Goal: Task Accomplishment & Management: Use online tool/utility

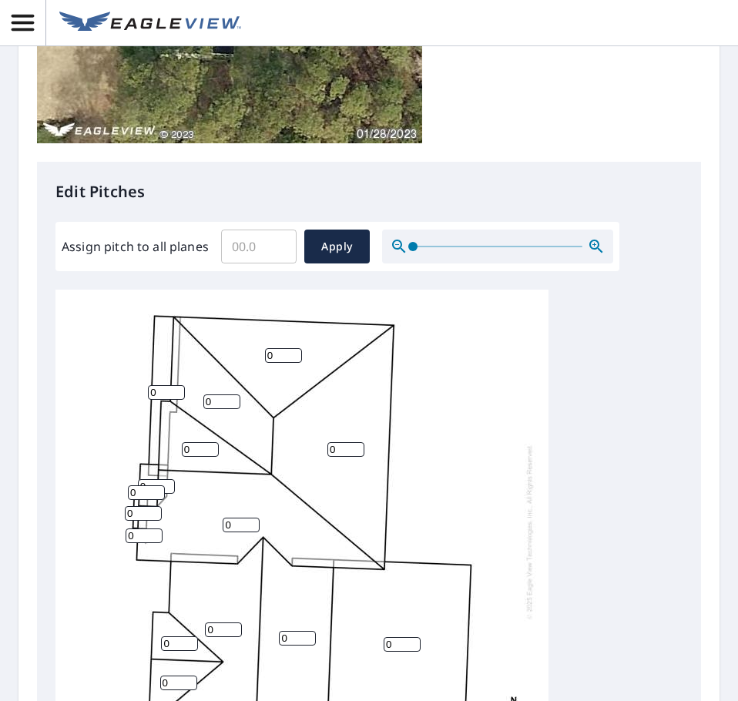
scroll to position [491, 0]
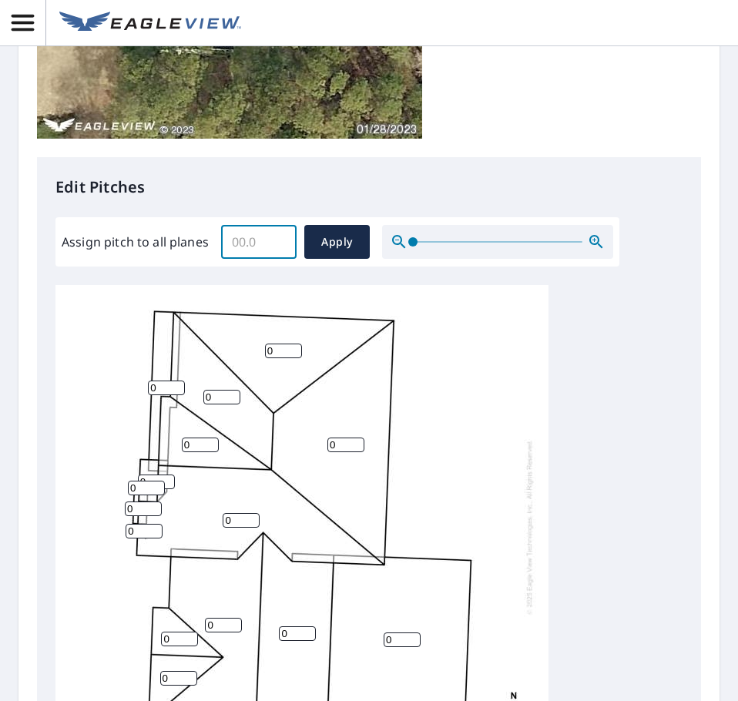
click at [246, 237] on input "Assign pitch to all planes" at bounding box center [258, 241] width 75 height 43
type input "12"
click at [343, 246] on span "Apply" at bounding box center [337, 242] width 41 height 19
type input "12"
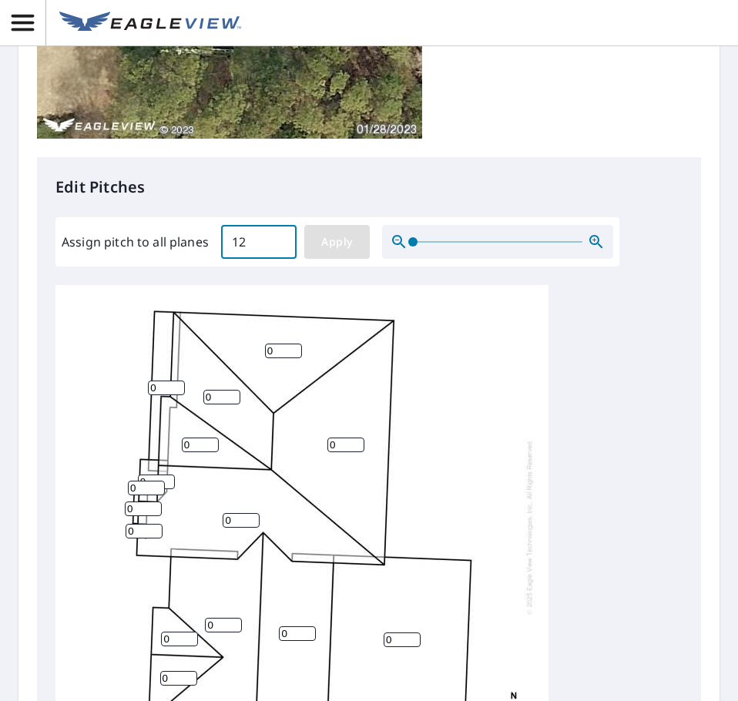
type input "12"
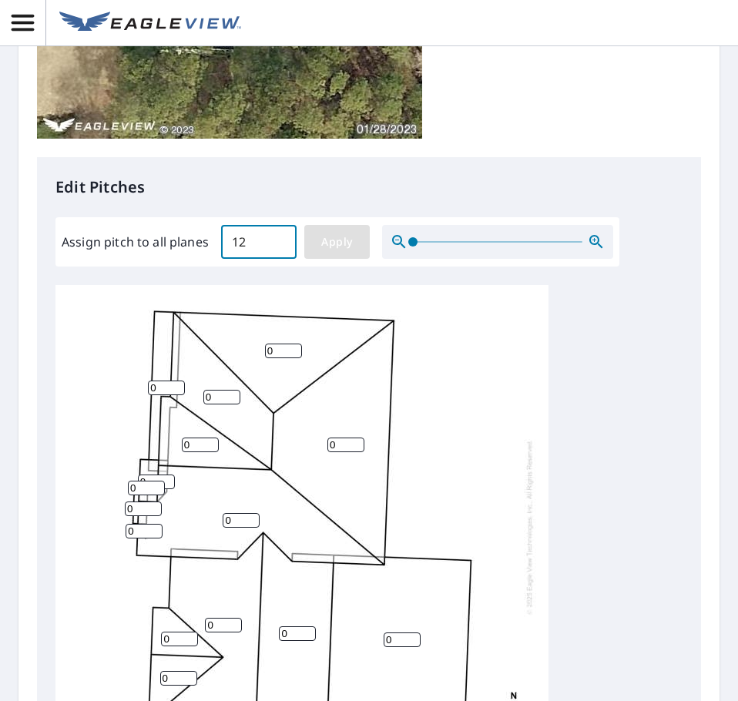
type input "12"
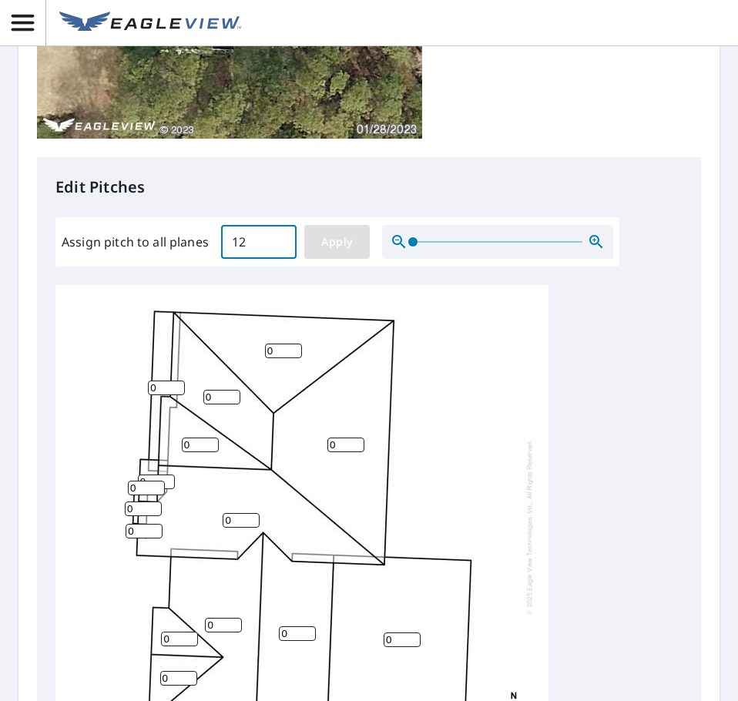
type input "12"
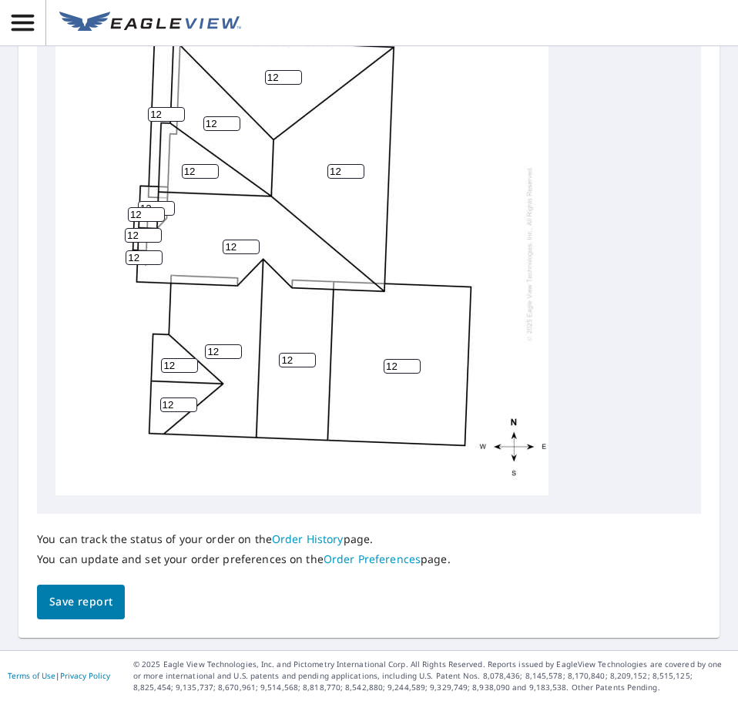
click at [92, 589] on button "Save report" at bounding box center [81, 602] width 88 height 35
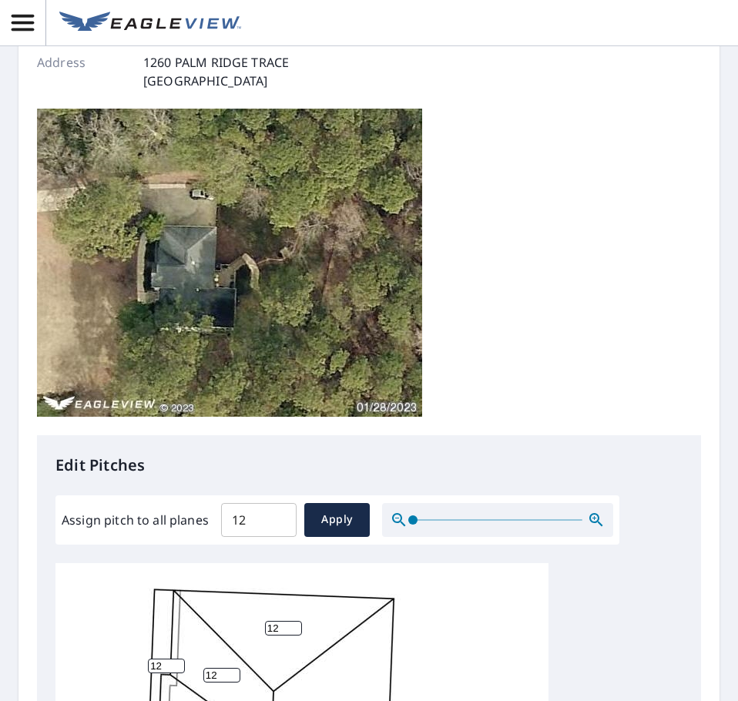
scroll to position [0, 0]
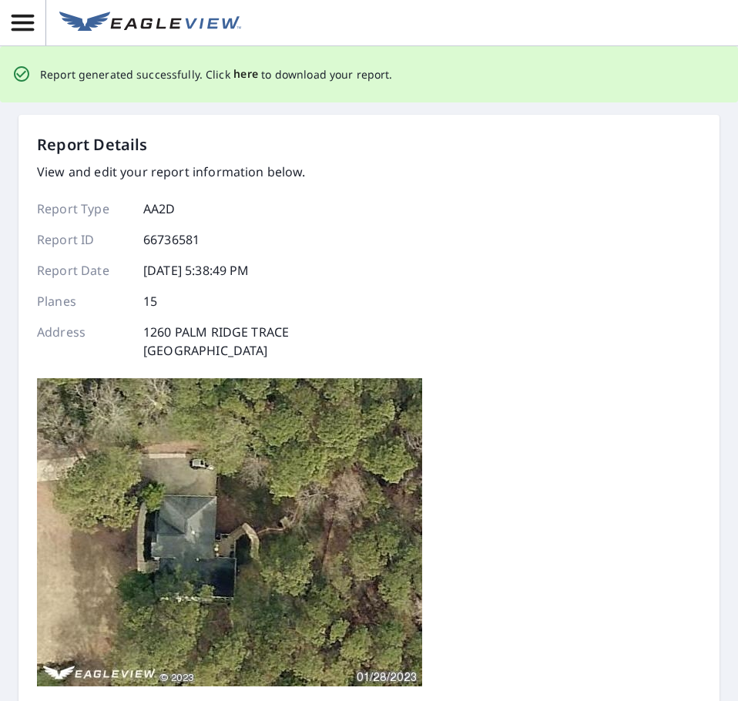
click at [236, 72] on span "here" at bounding box center [245, 74] width 25 height 19
click at [550, 189] on div "Report Details View and edit your report information below. Report Type AA2D Re…" at bounding box center [369, 418] width 664 height 571
click at [240, 72] on span "here" at bounding box center [245, 74] width 25 height 19
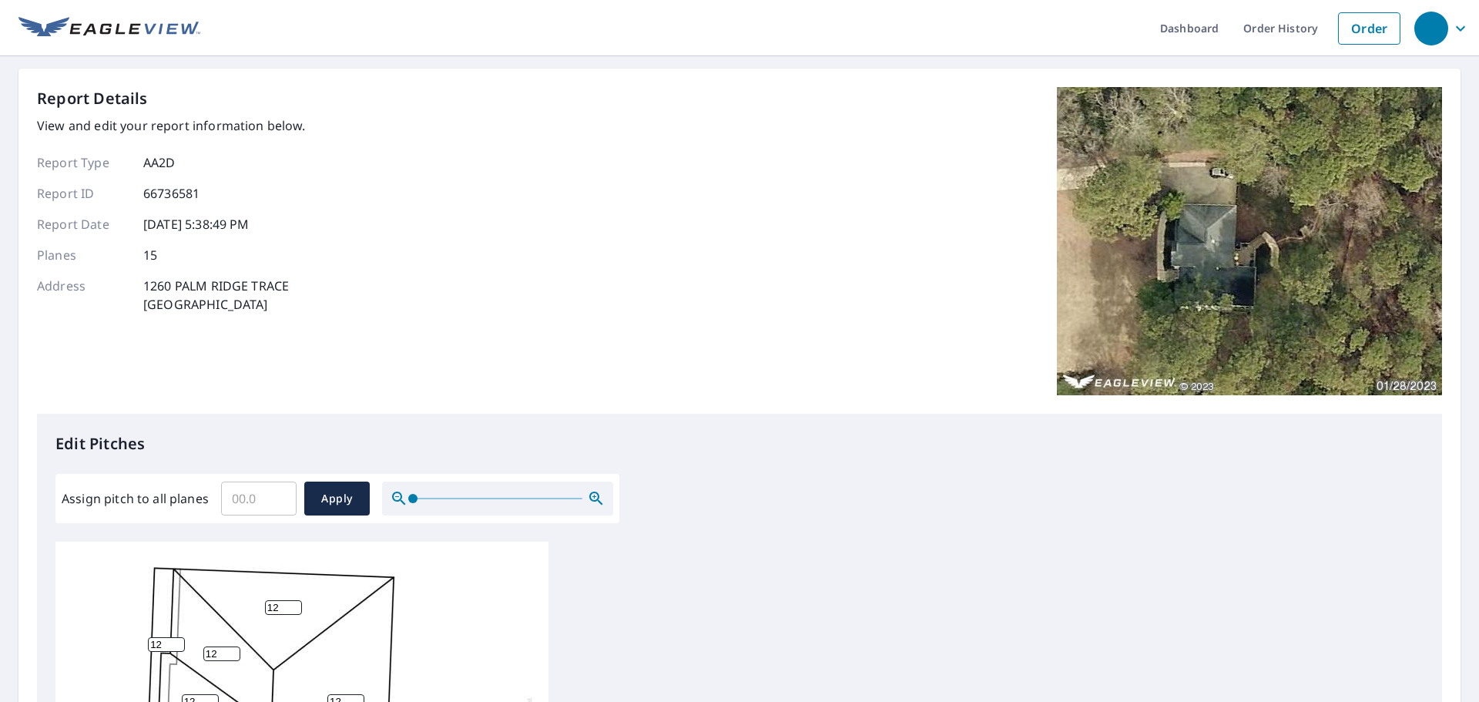
click at [245, 497] on input "Assign pitch to all planes" at bounding box center [258, 498] width 75 height 43
type input "12"
click at [340, 489] on span "Apply" at bounding box center [337, 498] width 41 height 19
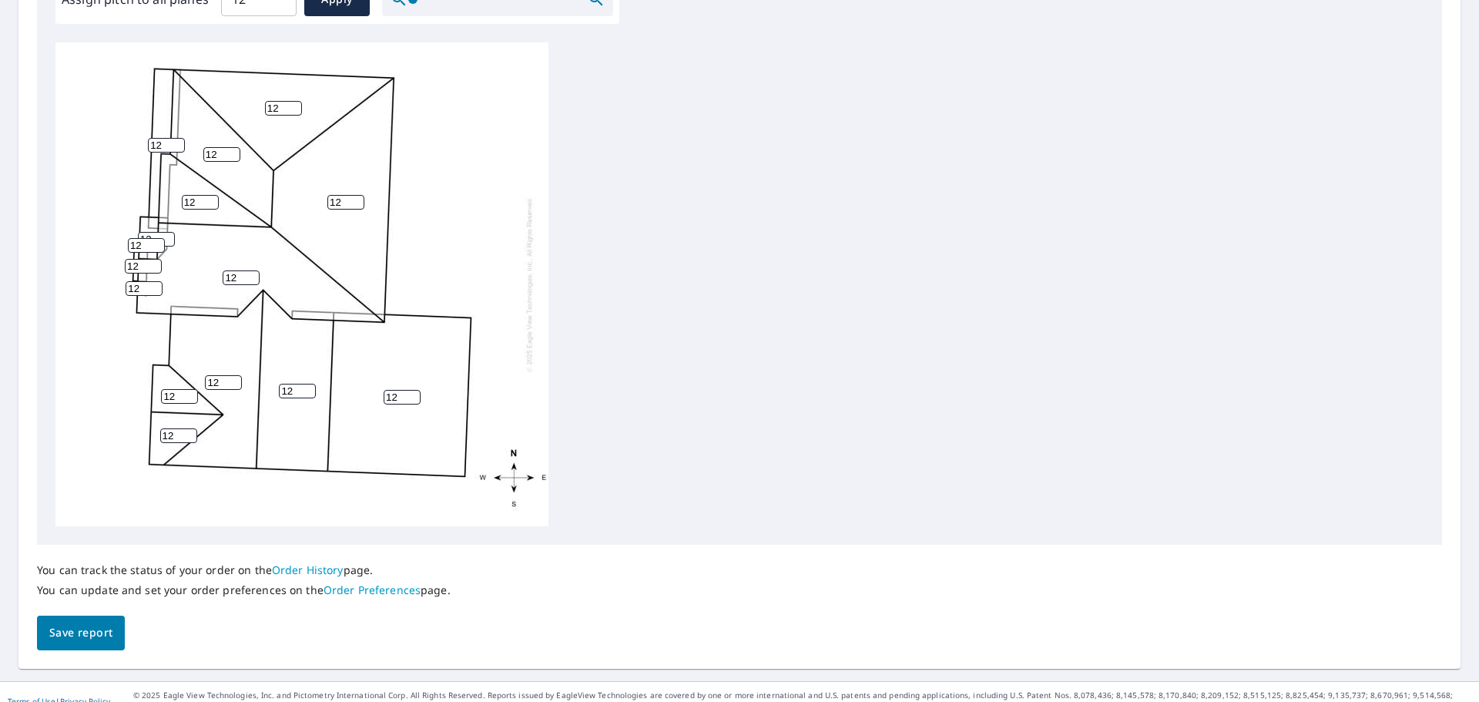
scroll to position [518, 0]
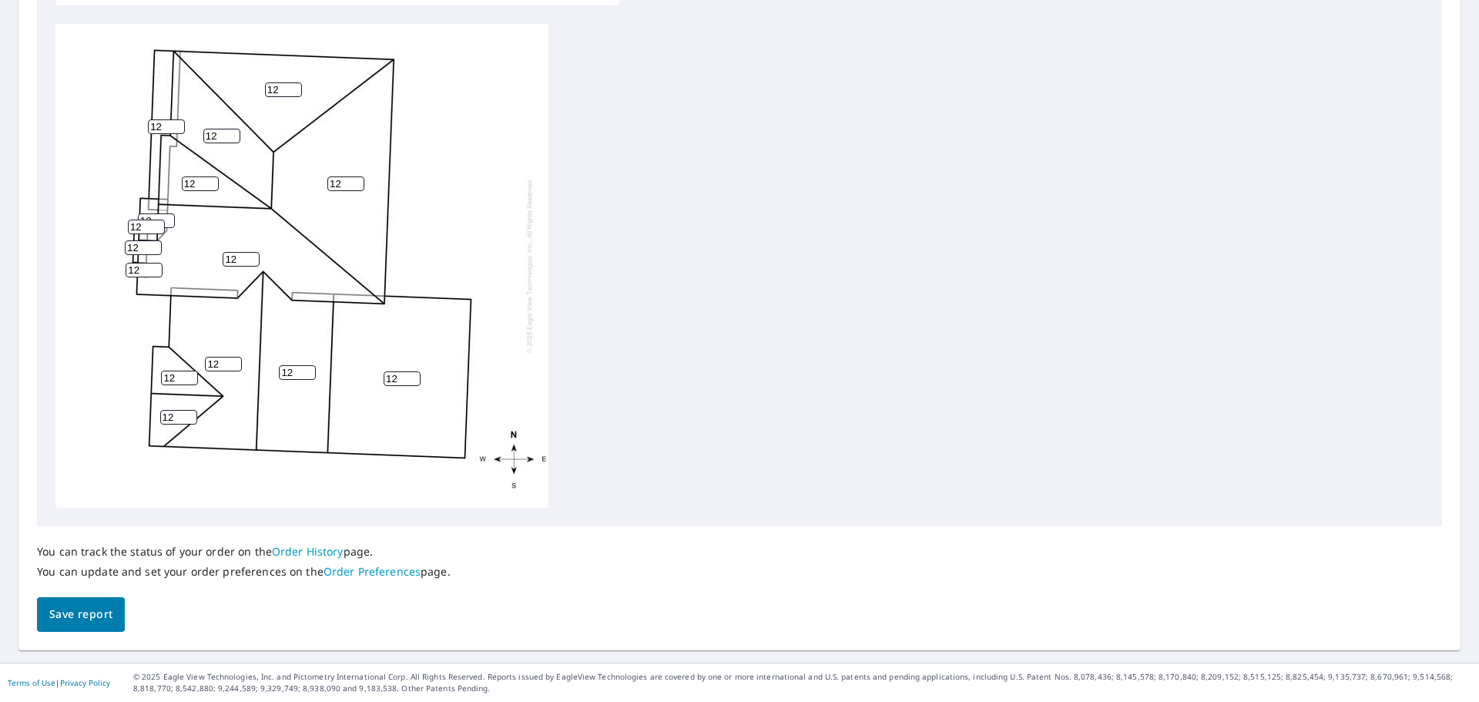
click at [96, 617] on span "Save report" at bounding box center [80, 614] width 63 height 19
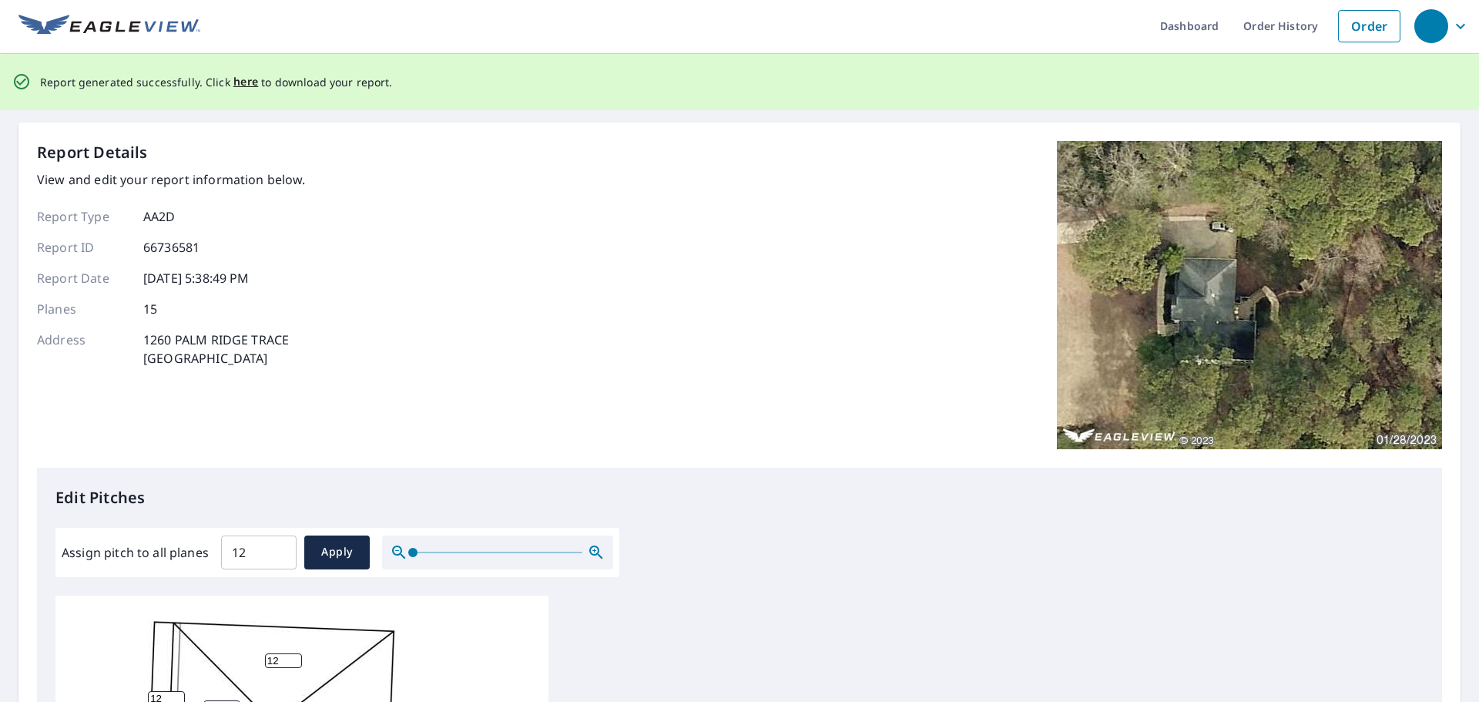
scroll to position [0, 0]
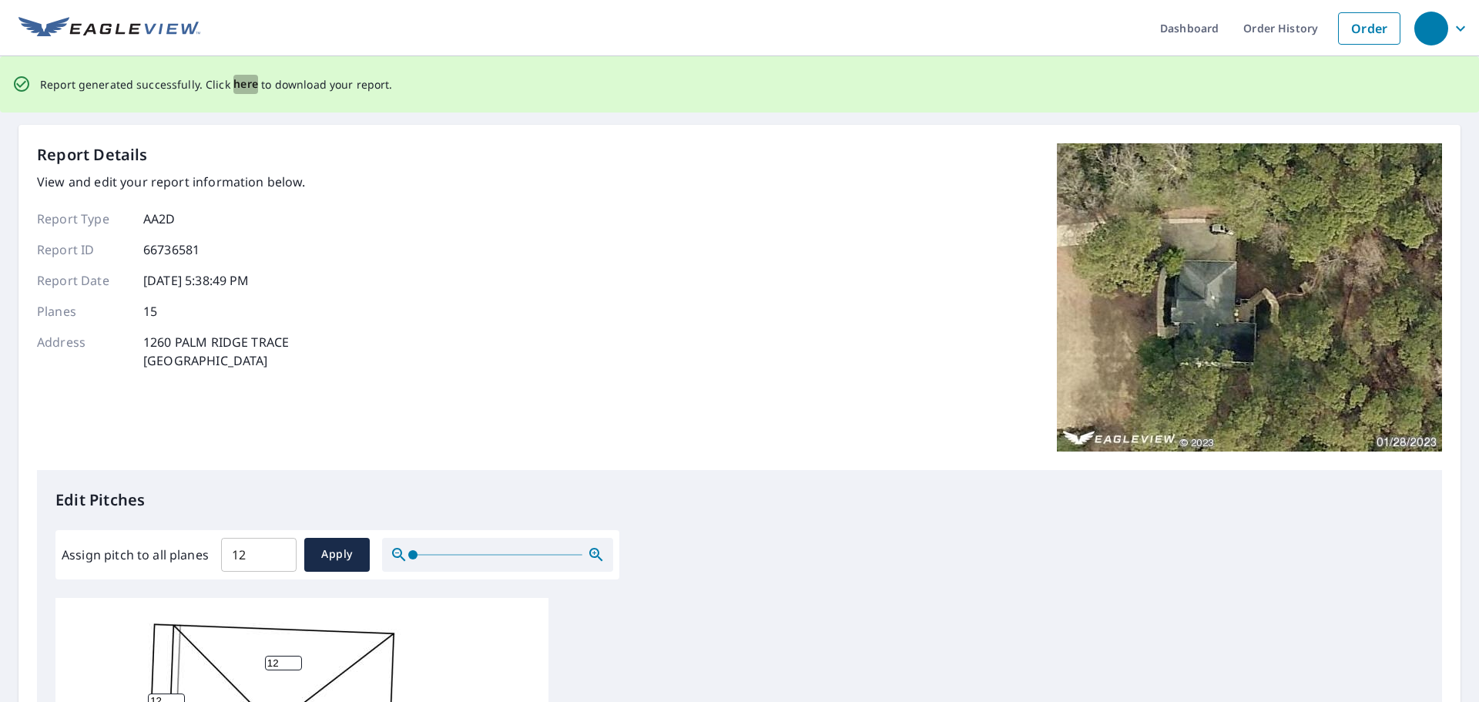
click at [245, 85] on span "here" at bounding box center [245, 84] width 25 height 19
